Goal: Task Accomplishment & Management: Complete application form

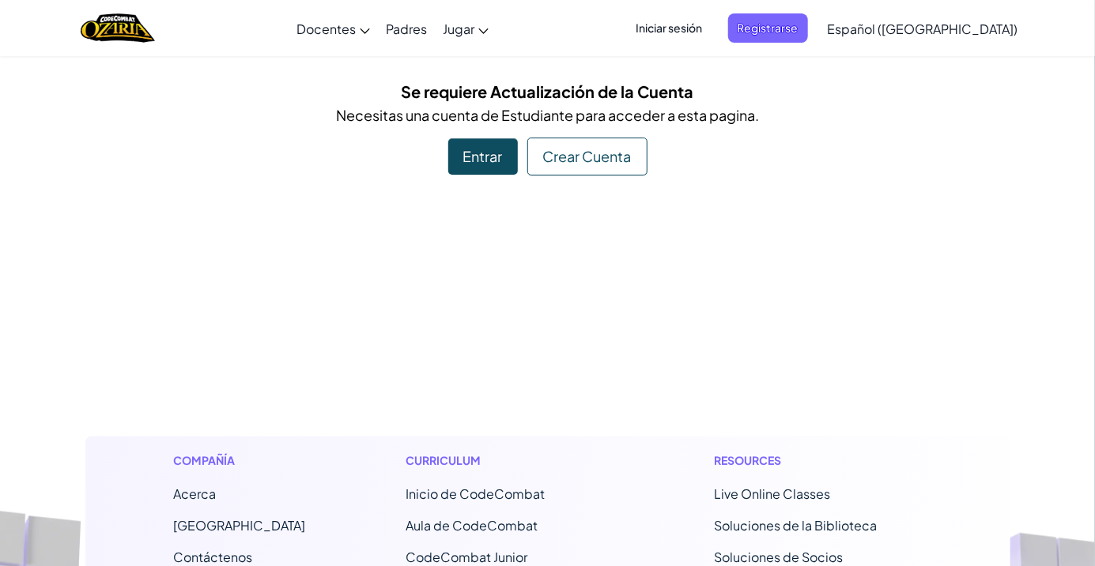
click at [474, 171] on div "Entrar" at bounding box center [483, 156] width 70 height 36
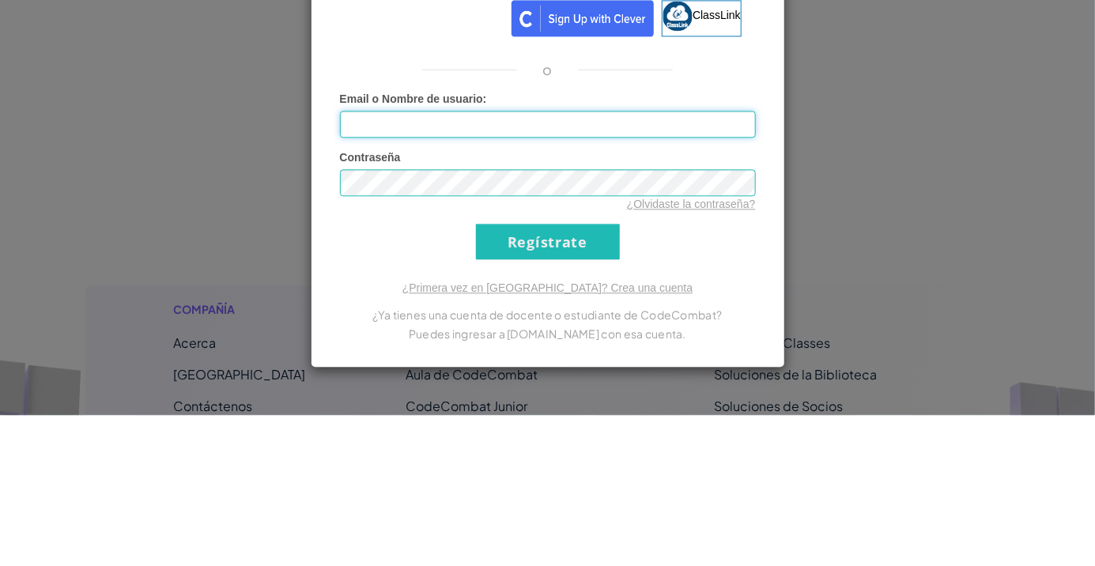
type input "[EMAIL_ADDRESS][DOMAIN_NAME]"
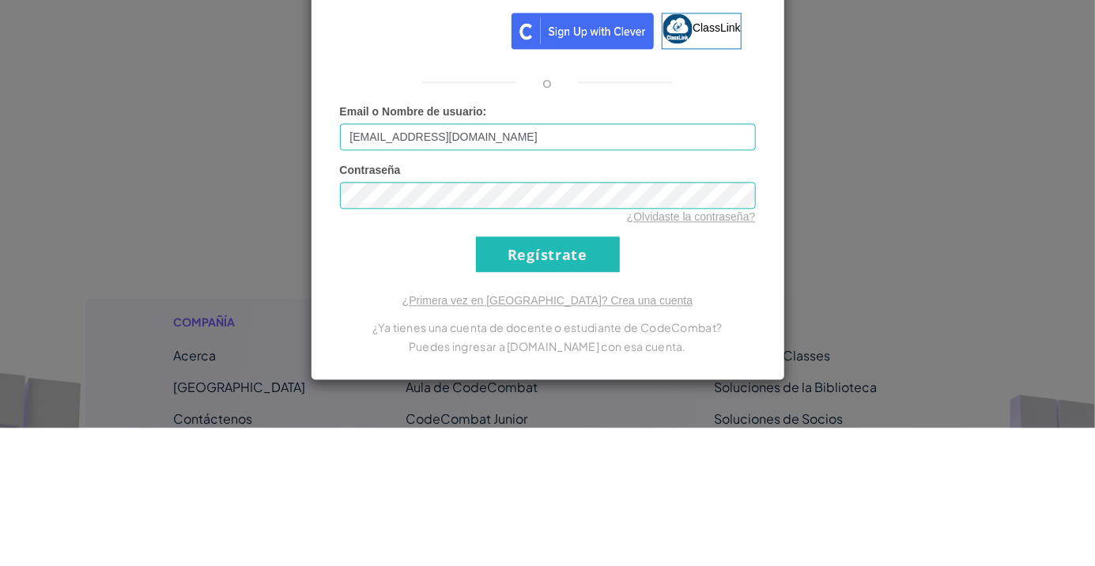
click at [913, 342] on div "Ingresa a [DOMAIN_NAME] ClassLink o Error desconocido. Email o Nombre de usuari…" at bounding box center [547, 283] width 1095 height 566
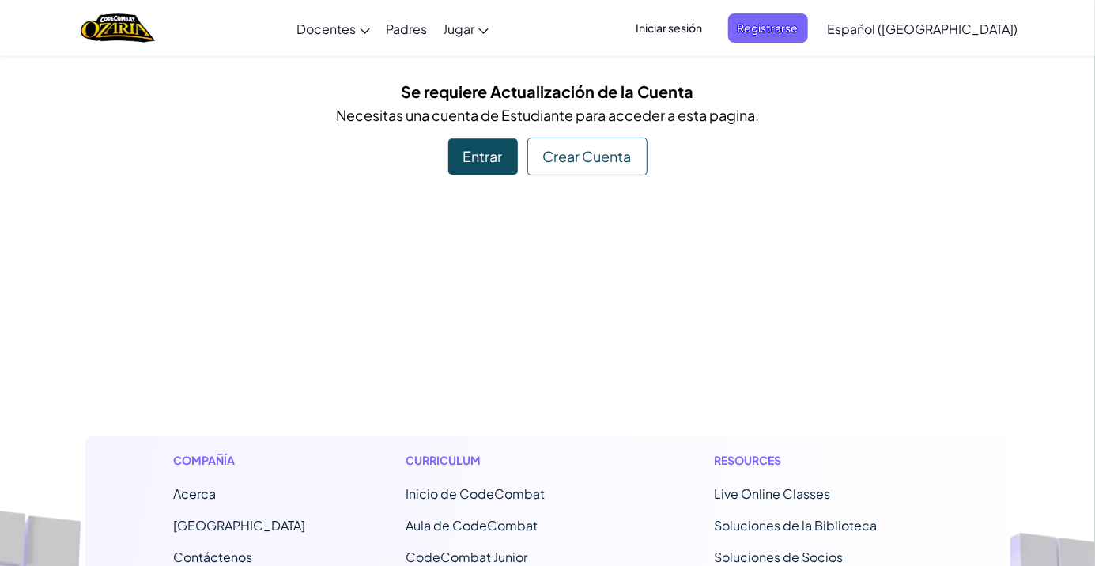
click at [485, 164] on div "Entrar" at bounding box center [483, 156] width 70 height 36
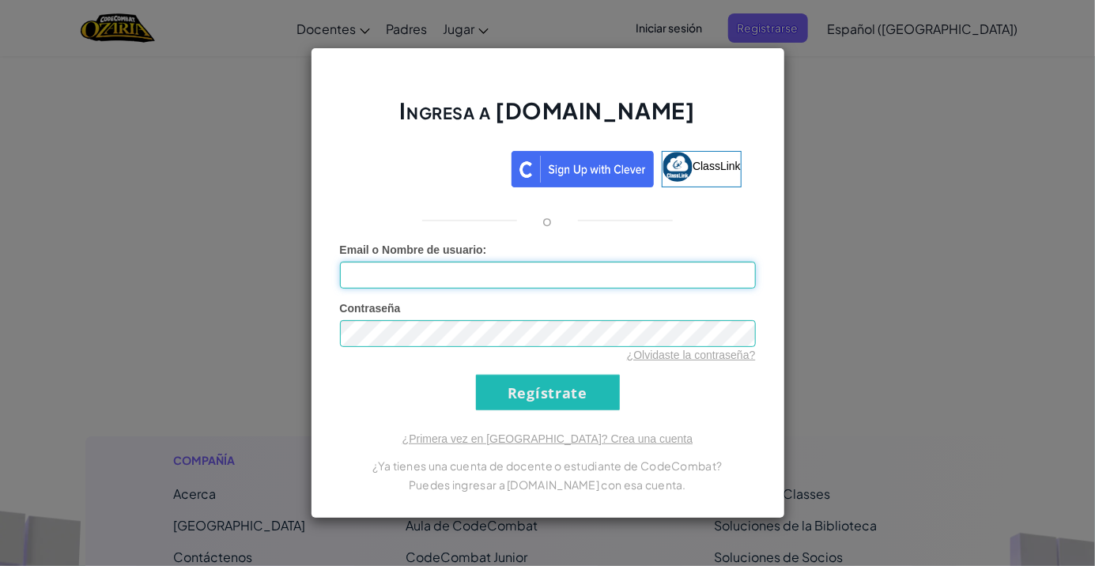
click at [557, 281] on input "Email o Nombre de usuario :" at bounding box center [548, 275] width 416 height 27
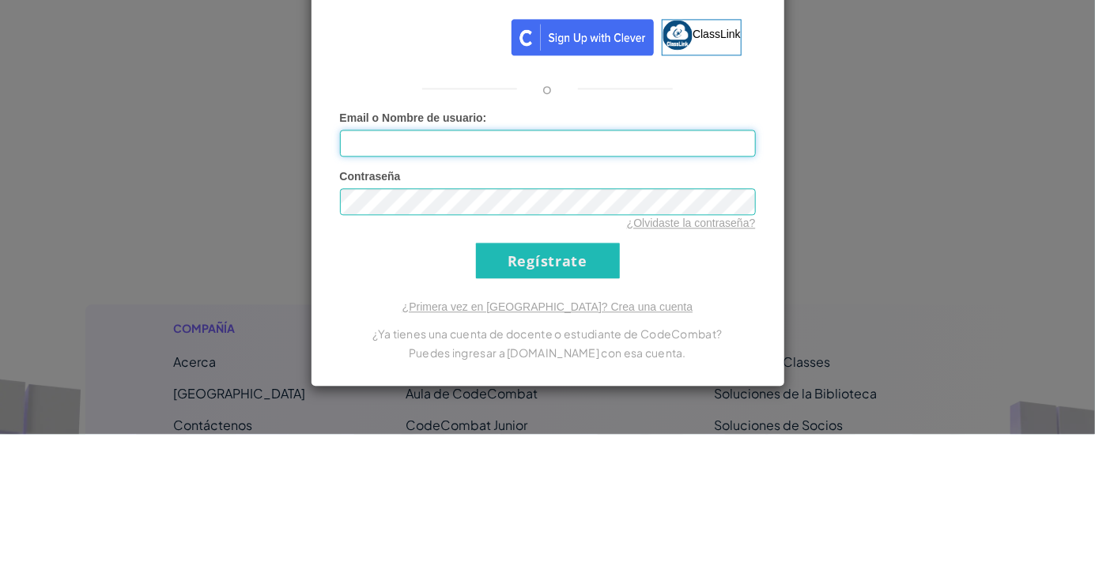
type input "[EMAIL_ADDRESS][DOMAIN_NAME]"
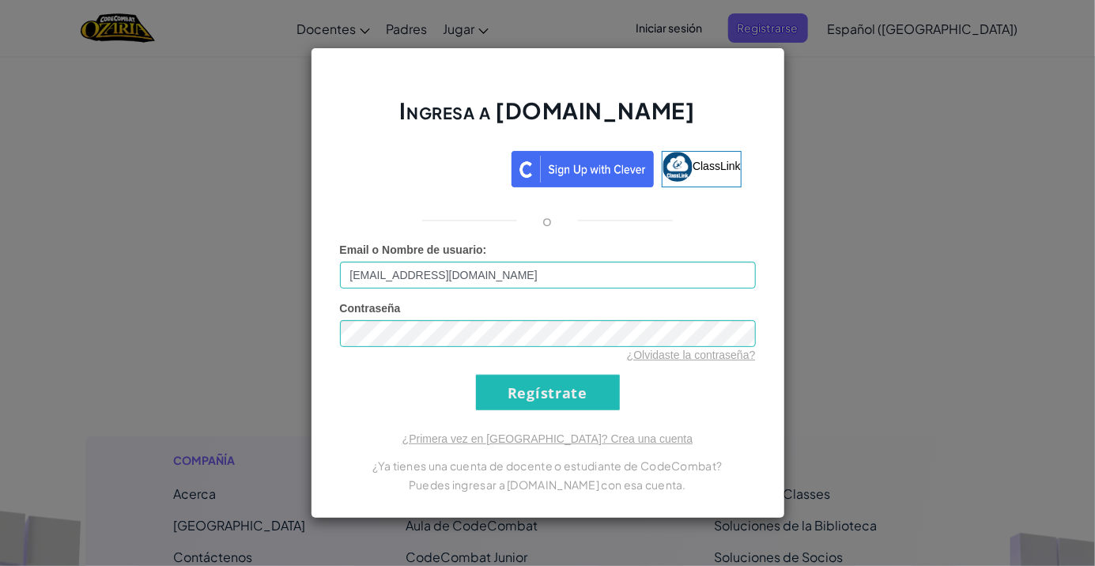
click at [939, 190] on div "Ingresa a [DOMAIN_NAME] ClassLink o Error desconocido. Email o Nombre de usuari…" at bounding box center [547, 283] width 1095 height 566
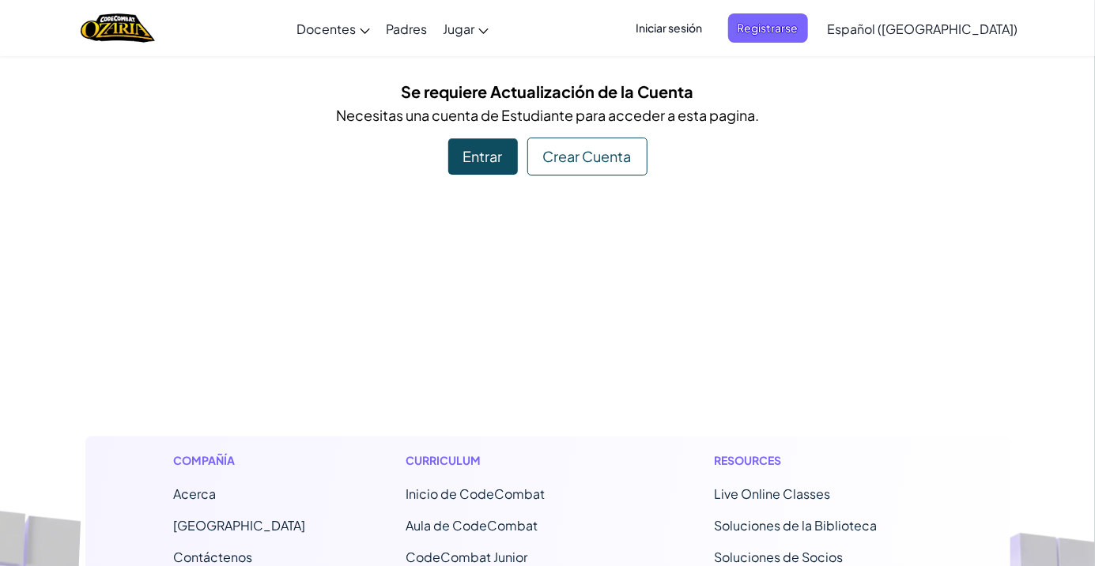
click at [488, 160] on div "Entrar" at bounding box center [483, 156] width 70 height 36
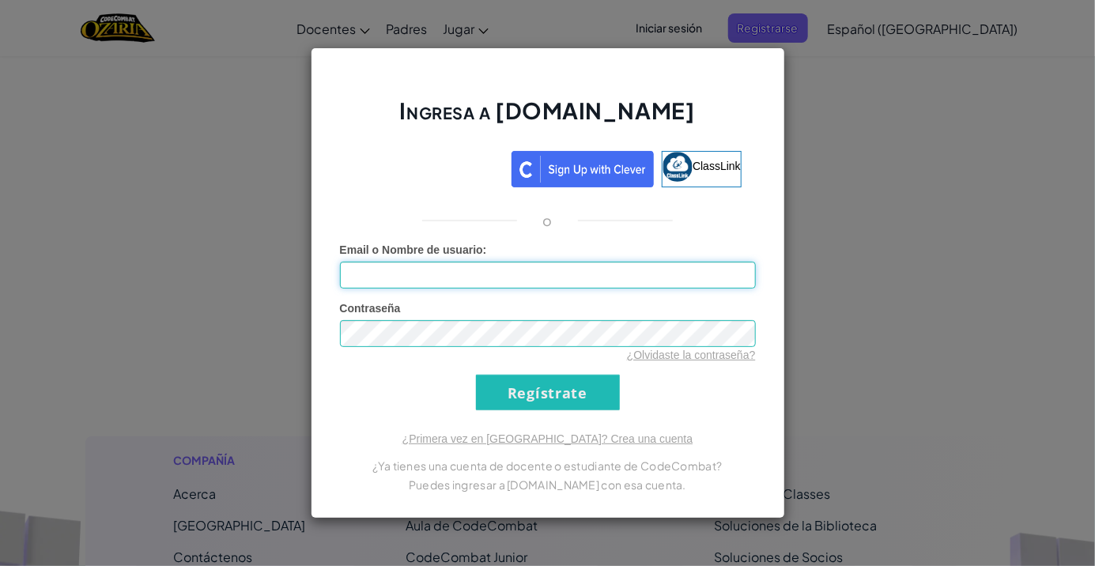
click at [551, 276] on input "Email o Nombre de usuario :" at bounding box center [548, 275] width 416 height 27
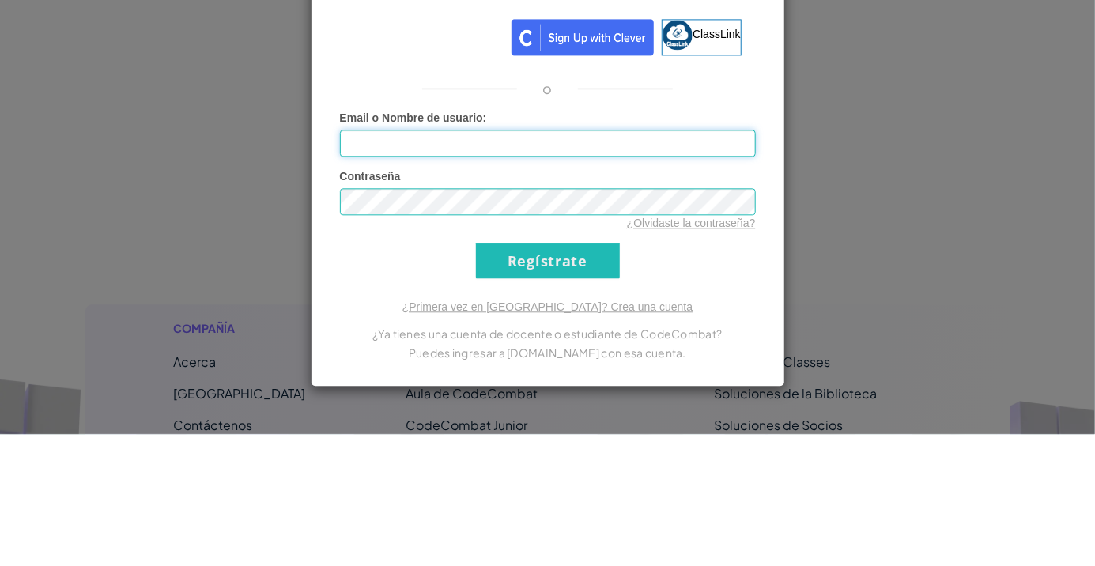
type input "[EMAIL_ADDRESS][DOMAIN_NAME]"
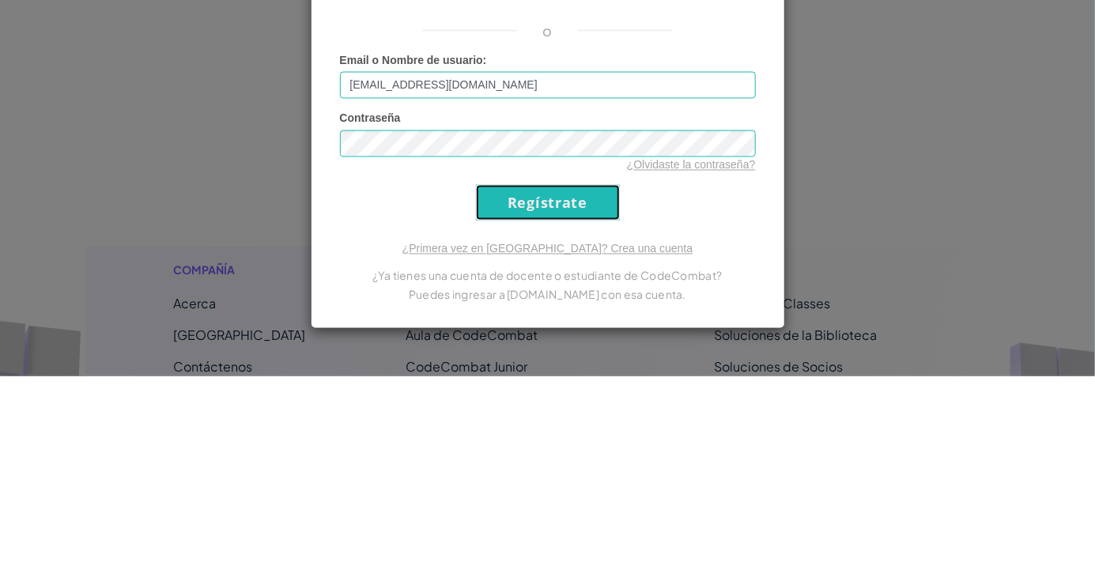
click at [582, 383] on input "Regístrate" at bounding box center [548, 393] width 144 height 36
